Goal: Task Accomplishment & Management: Use online tool/utility

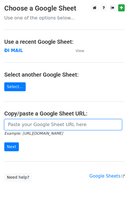
click at [20, 129] on input "url" at bounding box center [63, 124] width 118 height 11
paste input "https://docs.google.com/spreadsheets/d/1vd7EzPSUNhHKhCbIzS09oha7XNCPlPNYcOUOtC1…"
type input "https://docs.google.com/spreadsheets/d/1vd7EzPSUNhHKhCbIzS09oha7XNCPlPNYcOUOtC1…"
click at [4, 142] on input "Next" at bounding box center [11, 146] width 15 height 9
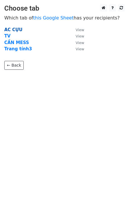
click at [14, 31] on strong "AC CỰU" at bounding box center [13, 29] width 18 height 5
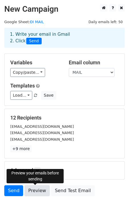
click at [35, 189] on link "Preview" at bounding box center [37, 190] width 25 height 11
click at [41, 192] on link "Preview" at bounding box center [37, 190] width 25 height 11
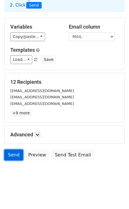
click at [9, 153] on link "Send" at bounding box center [13, 154] width 19 height 11
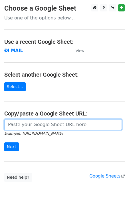
click at [37, 129] on input "url" at bounding box center [63, 124] width 118 height 11
paste input "https://docs.google.com/spreadsheets/d/1vd7EzPSUNhHKhCbIzS09oha7XNCPlPNYcOUOtC1…"
type input "https://docs.google.com/spreadsheets/d/1vd7EzPSUNhHKhCbIzS09oha7XNCPlPNYcOUOtC1…"
click at [4, 142] on input "Next" at bounding box center [11, 146] width 15 height 9
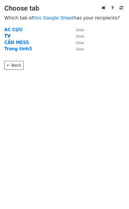
click at [8, 37] on strong "TV" at bounding box center [7, 35] width 6 height 5
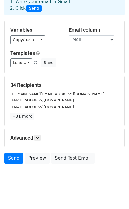
scroll to position [36, 0]
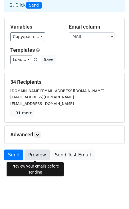
click at [35, 153] on link "Preview" at bounding box center [37, 154] width 25 height 11
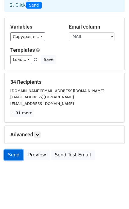
click at [13, 157] on link "Send" at bounding box center [13, 154] width 19 height 11
